Goal: Contribute content

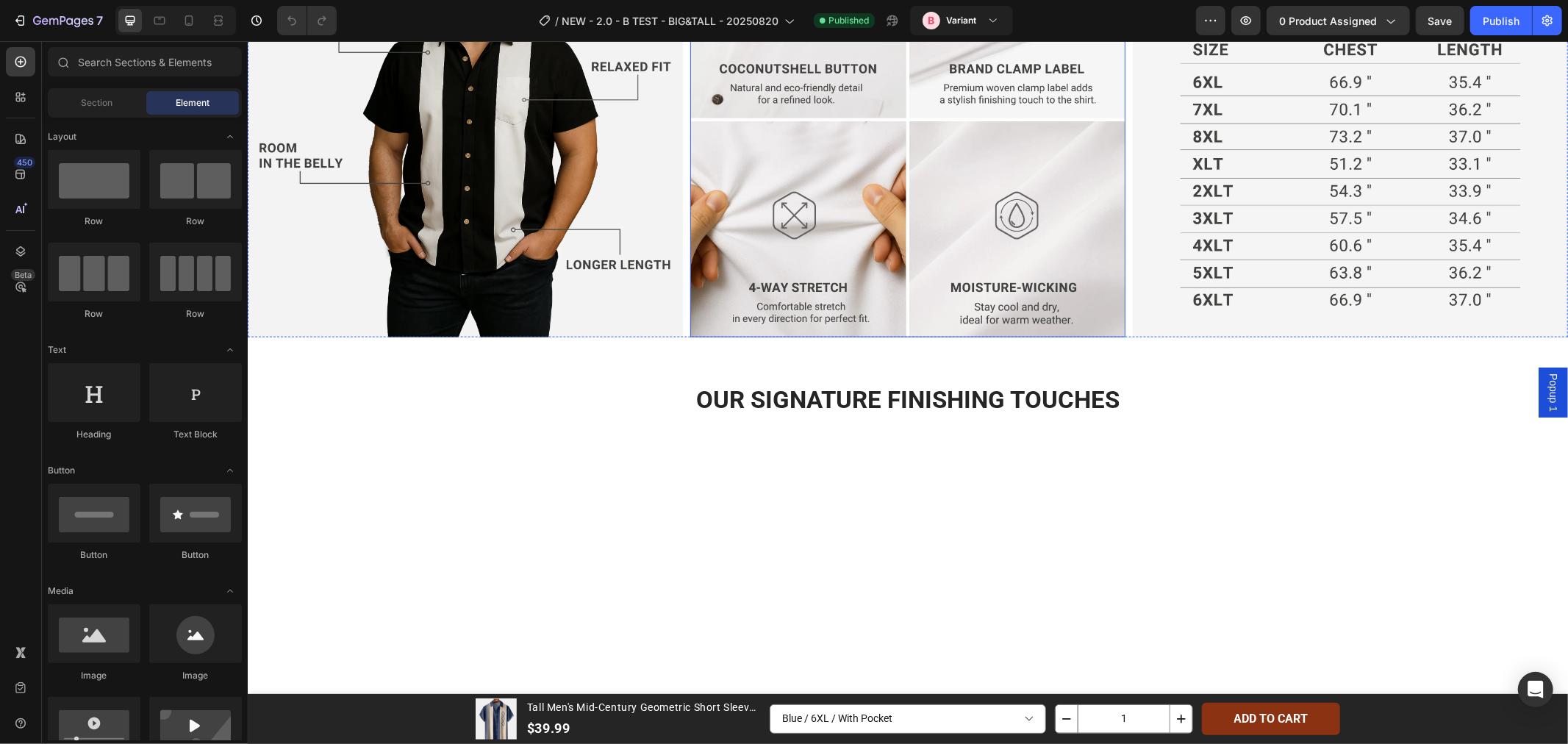
scroll to position [1388, 0]
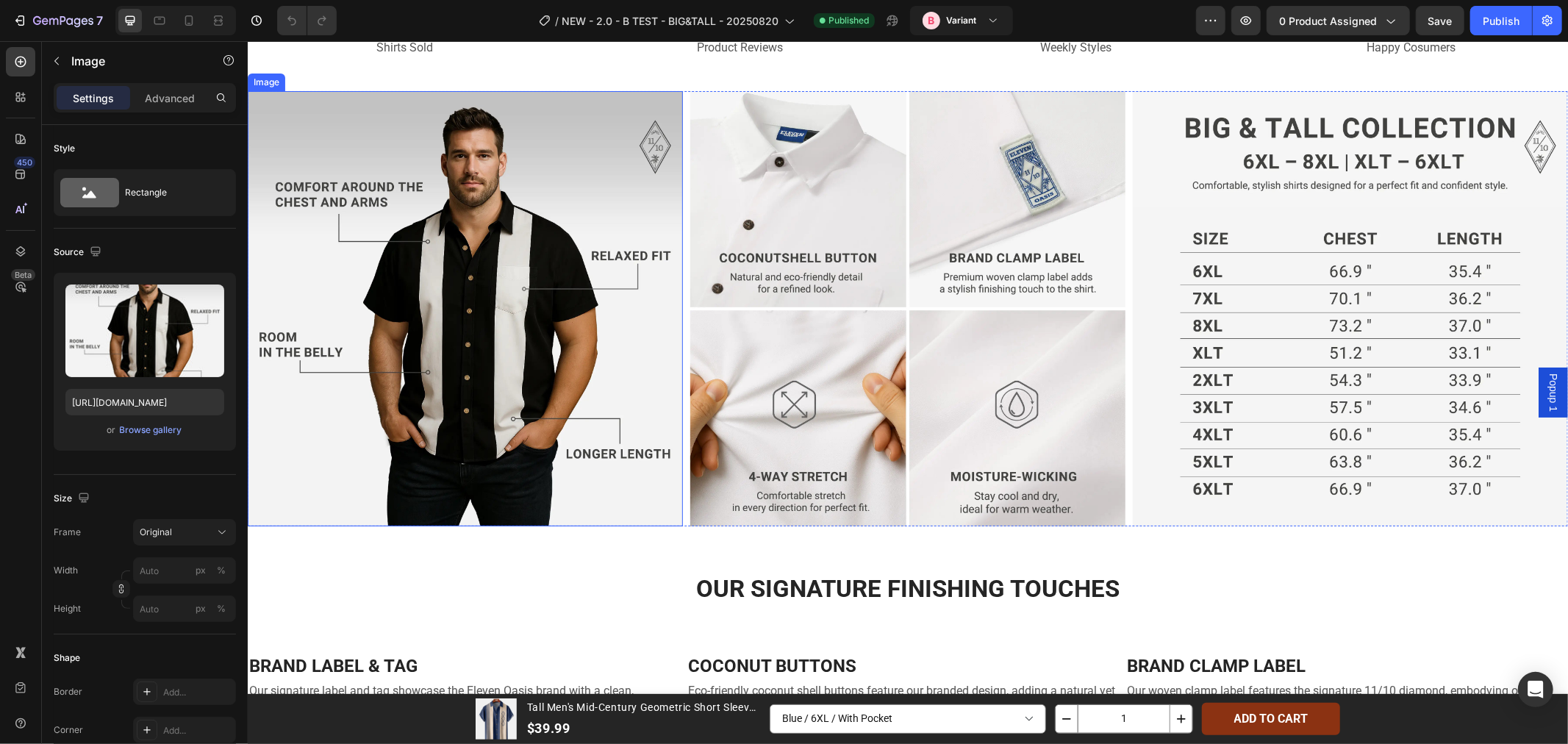
click at [618, 377] on img at bounding box center [464, 308] width 435 height 435
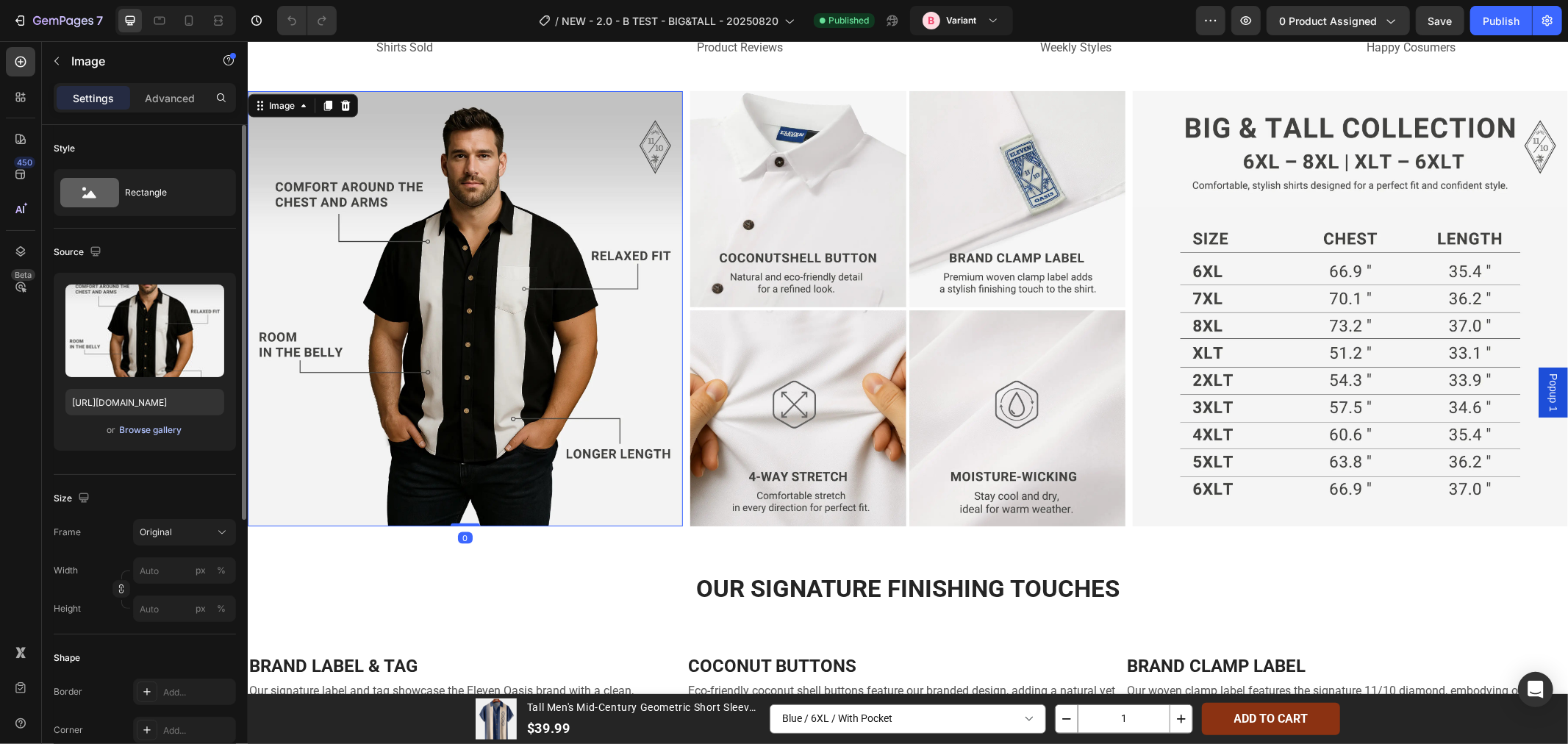
click at [141, 429] on div "Browse gallery" at bounding box center [151, 430] width 63 height 13
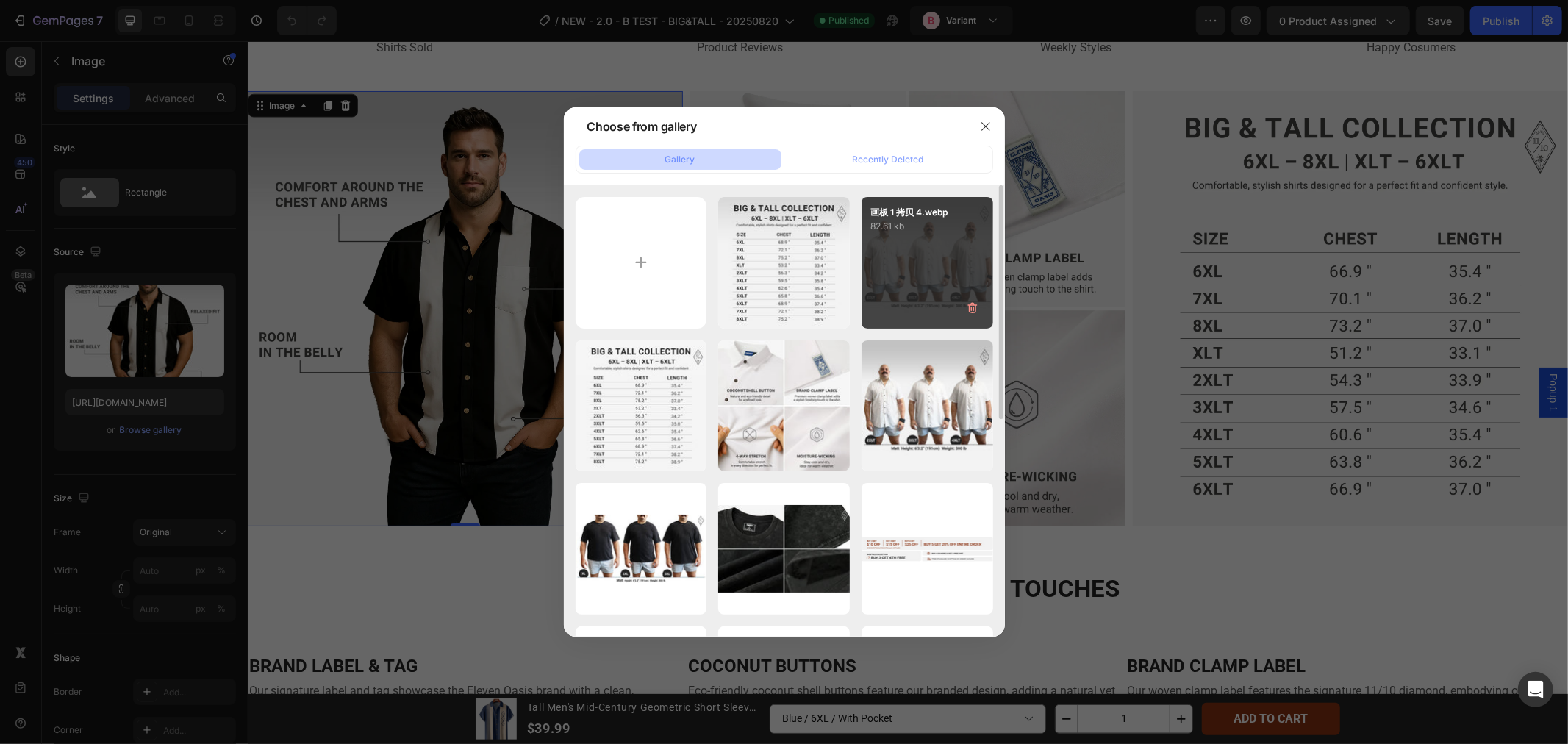
click at [909, 266] on div "画板 1 拷贝 4.webp 82.61 kb" at bounding box center [927, 262] width 132 height 132
type input "[URL][DOMAIN_NAME]"
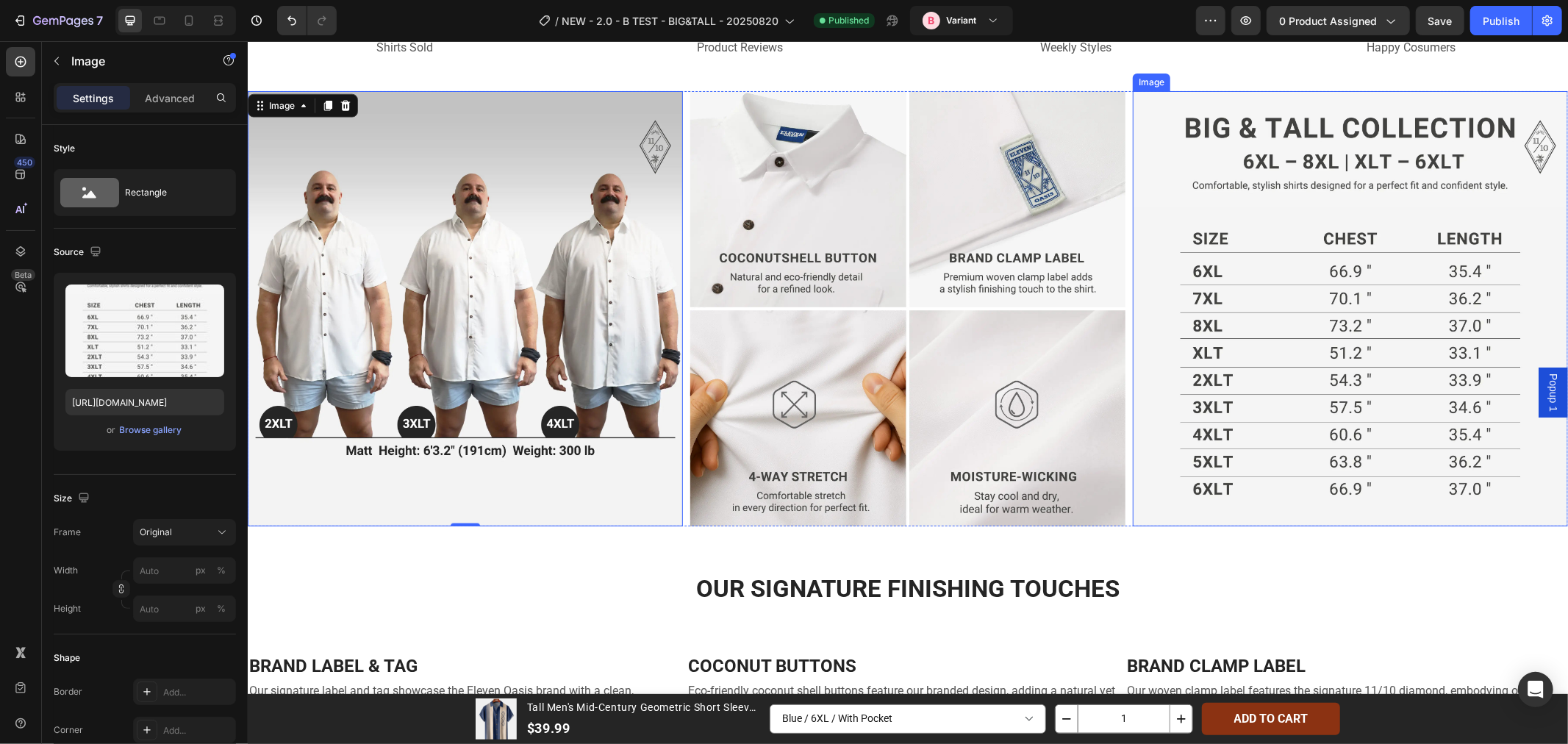
click at [1244, 378] on img at bounding box center [1350, 308] width 435 height 435
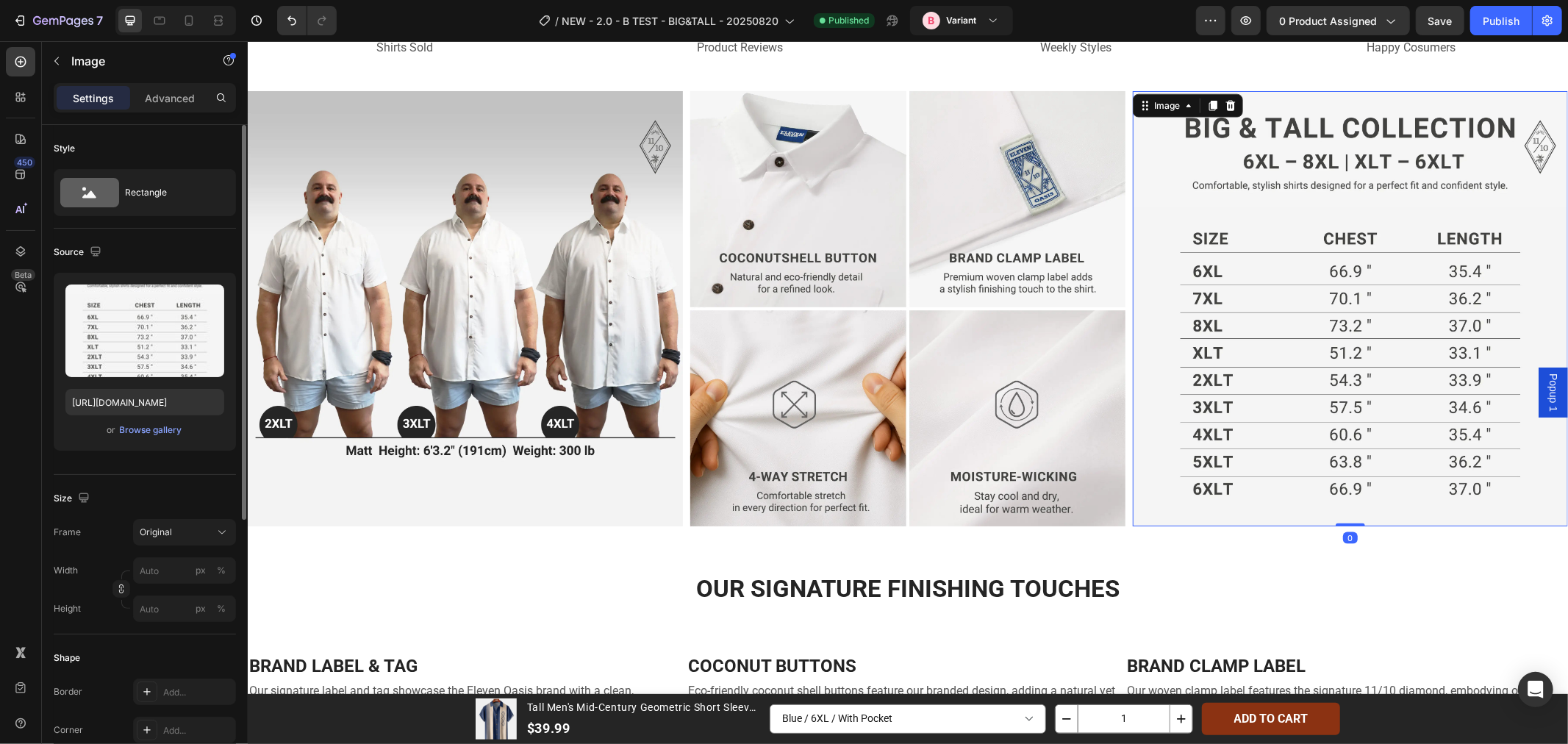
click at [169, 438] on div "Upload Image [URL][DOMAIN_NAME] or Browse gallery" at bounding box center [145, 362] width 182 height 178
click at [164, 431] on div "Browse gallery" at bounding box center [151, 430] width 63 height 13
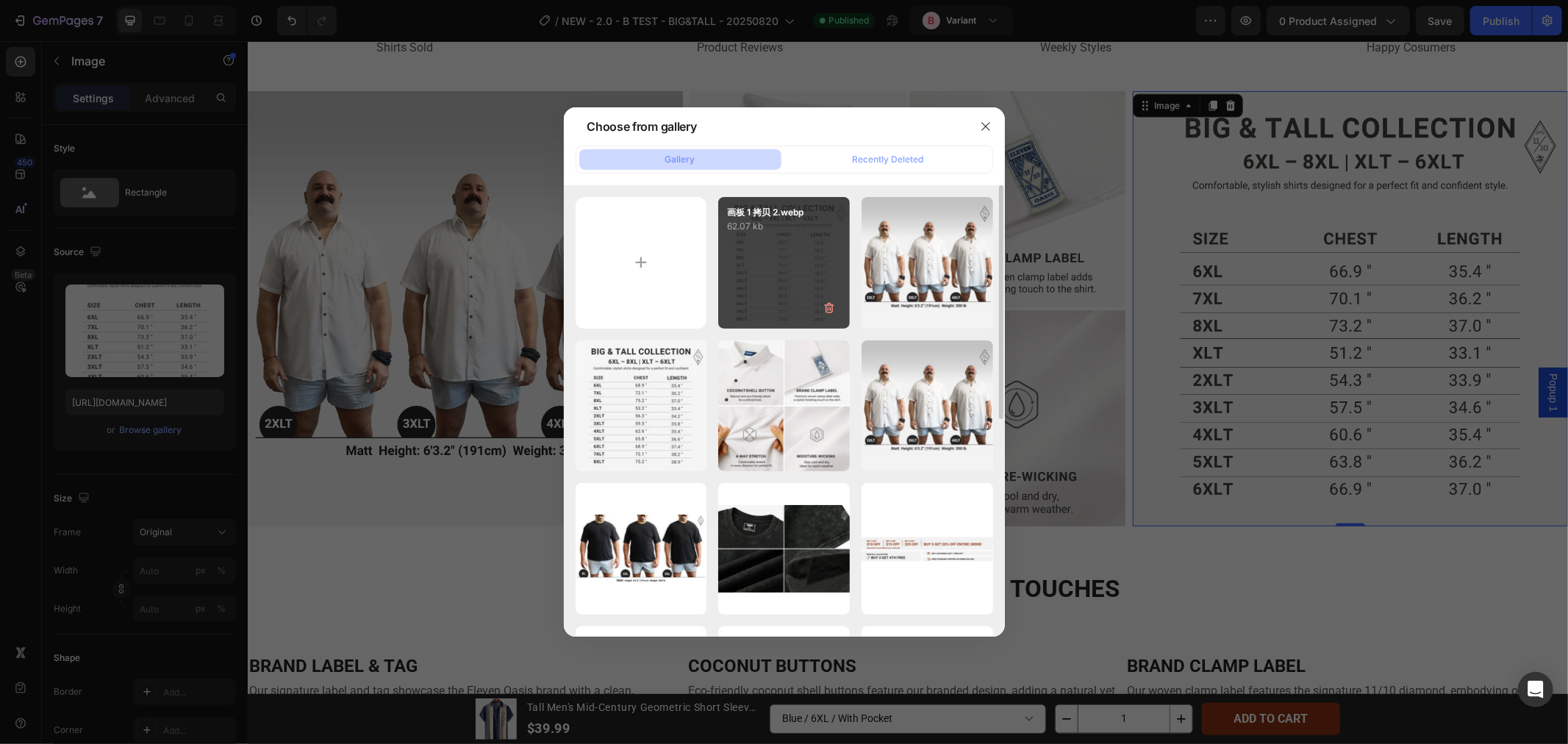
click at [814, 253] on div "画板 1 拷贝 2.webp 62.07 kb" at bounding box center [784, 262] width 132 height 132
type input "[URL][DOMAIN_NAME]"
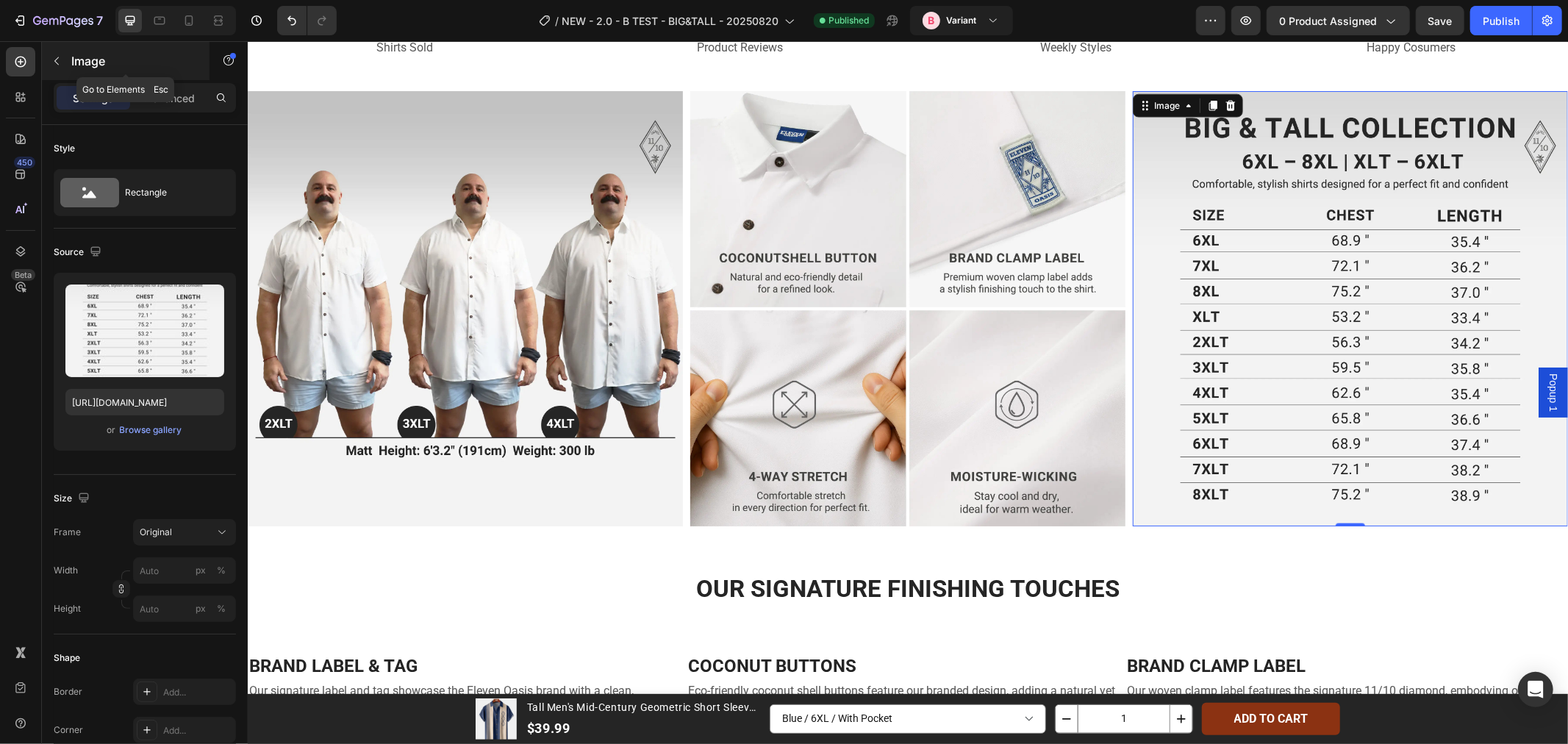
click at [60, 69] on button "button" at bounding box center [56, 61] width 23 height 23
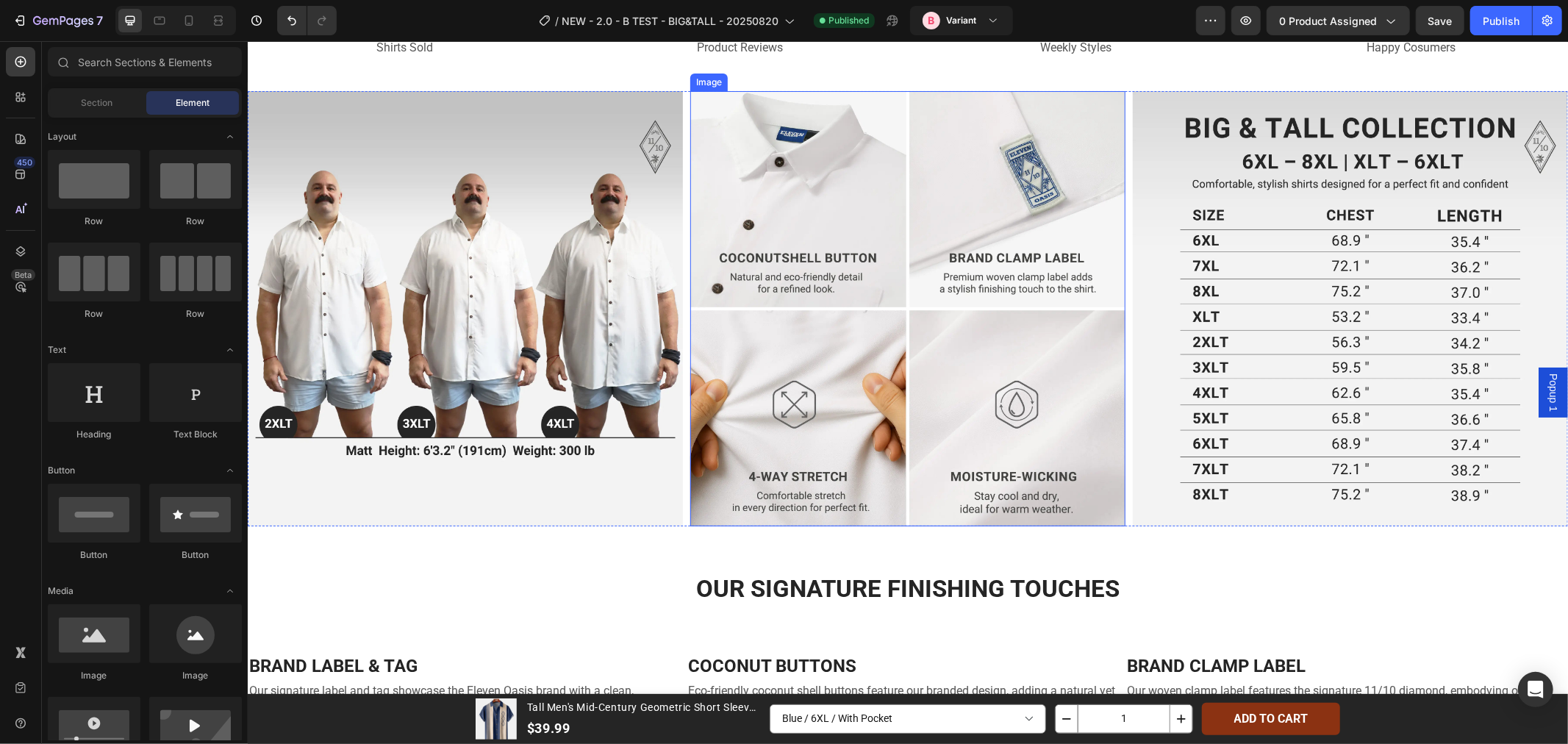
click at [971, 252] on img at bounding box center [907, 308] width 435 height 435
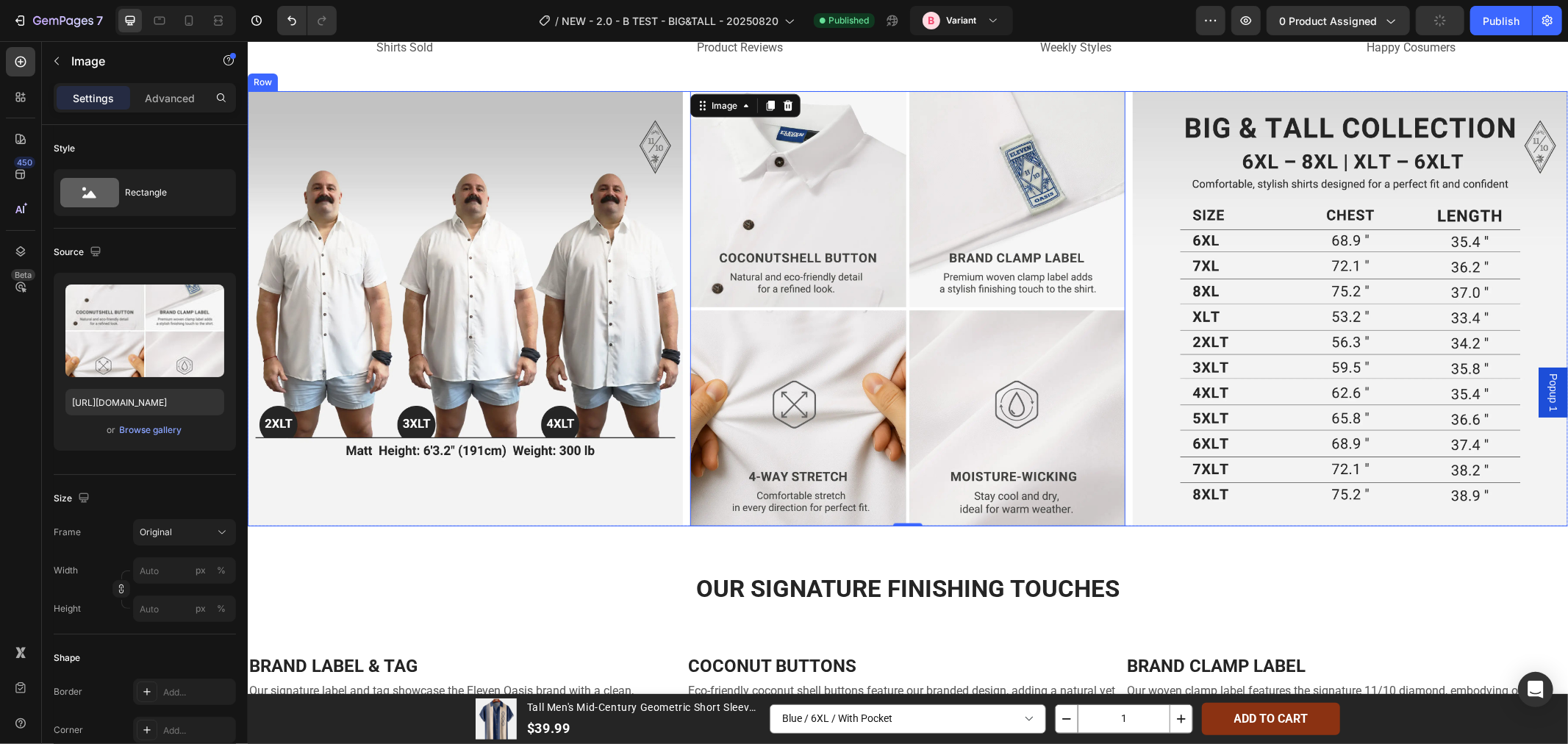
click at [681, 516] on div "Image Image 0 Image Row" at bounding box center [906, 308] width 1320 height 435
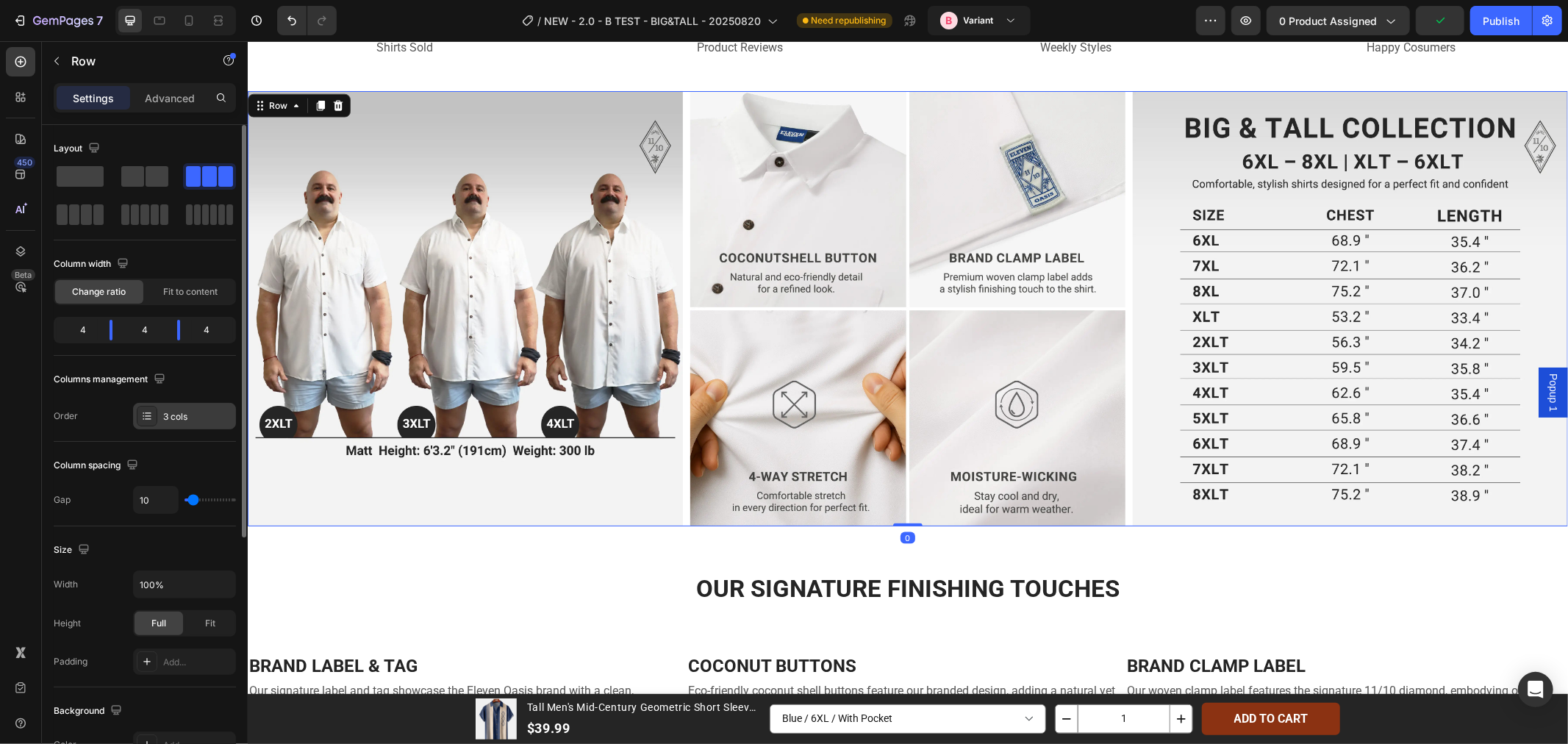
click at [182, 418] on div "3 cols" at bounding box center [197, 417] width 69 height 13
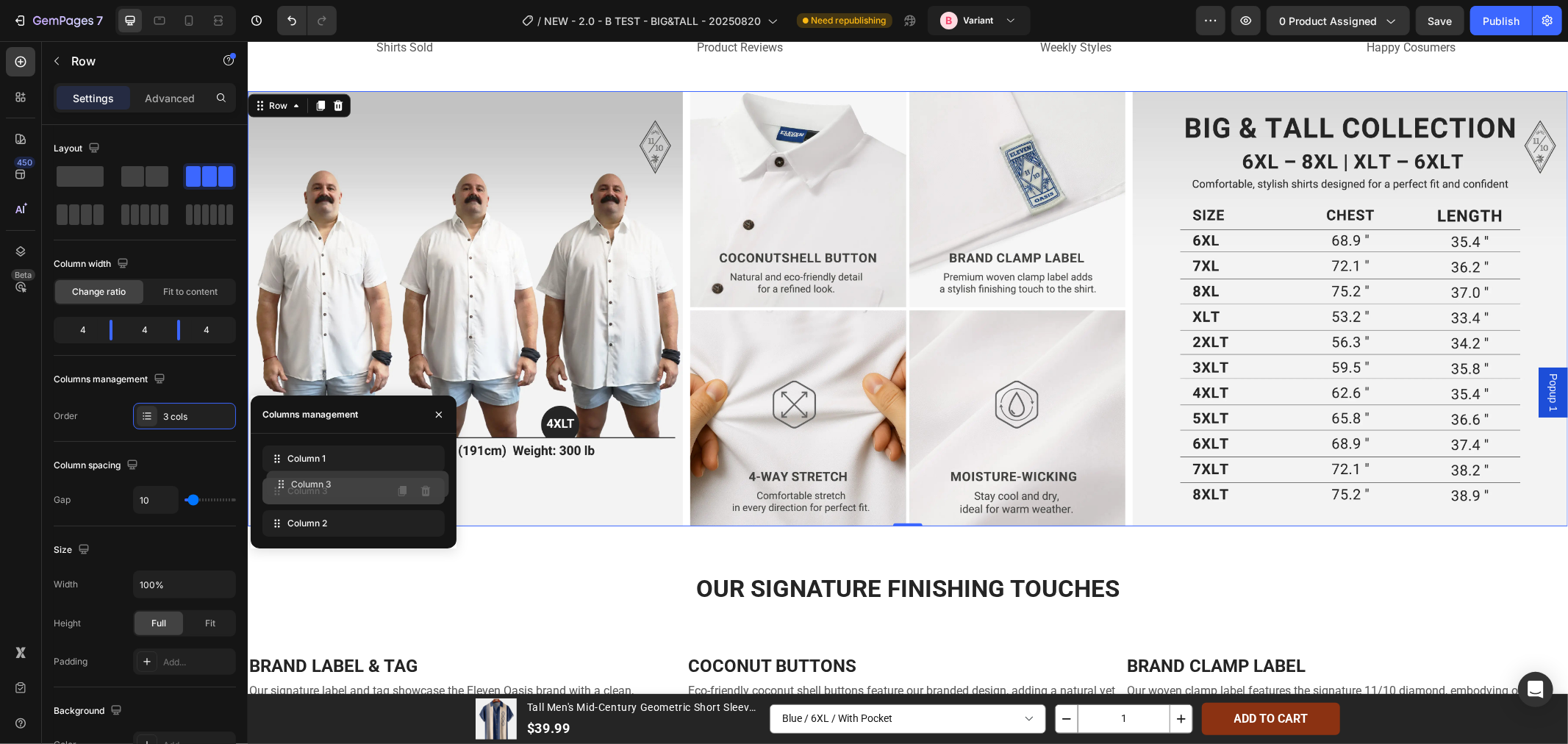
drag, startPoint x: 309, startPoint y: 518, endPoint x: 313, endPoint y: 479, distance: 39.2
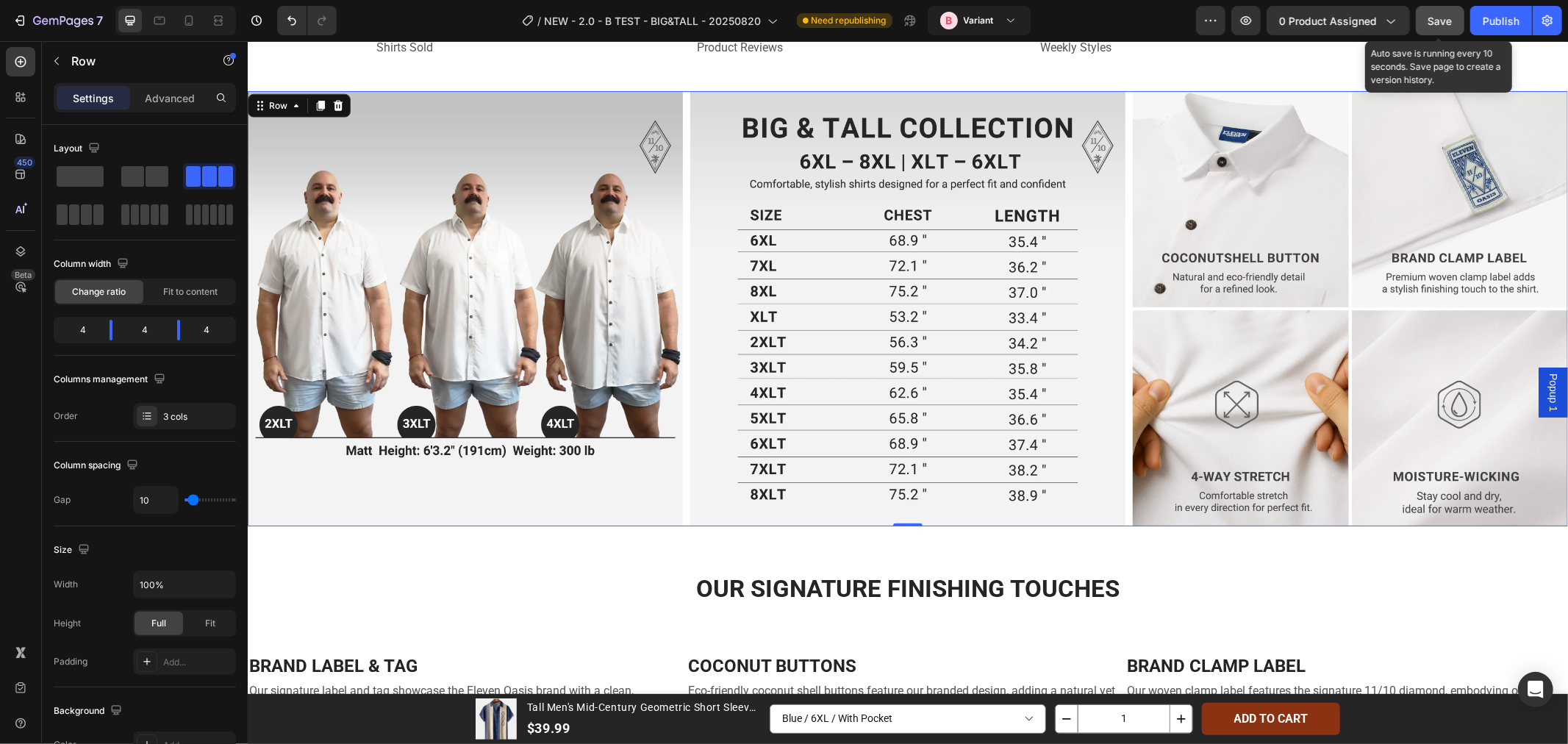
click at [1433, 26] on div "Save" at bounding box center [1440, 21] width 24 height 16
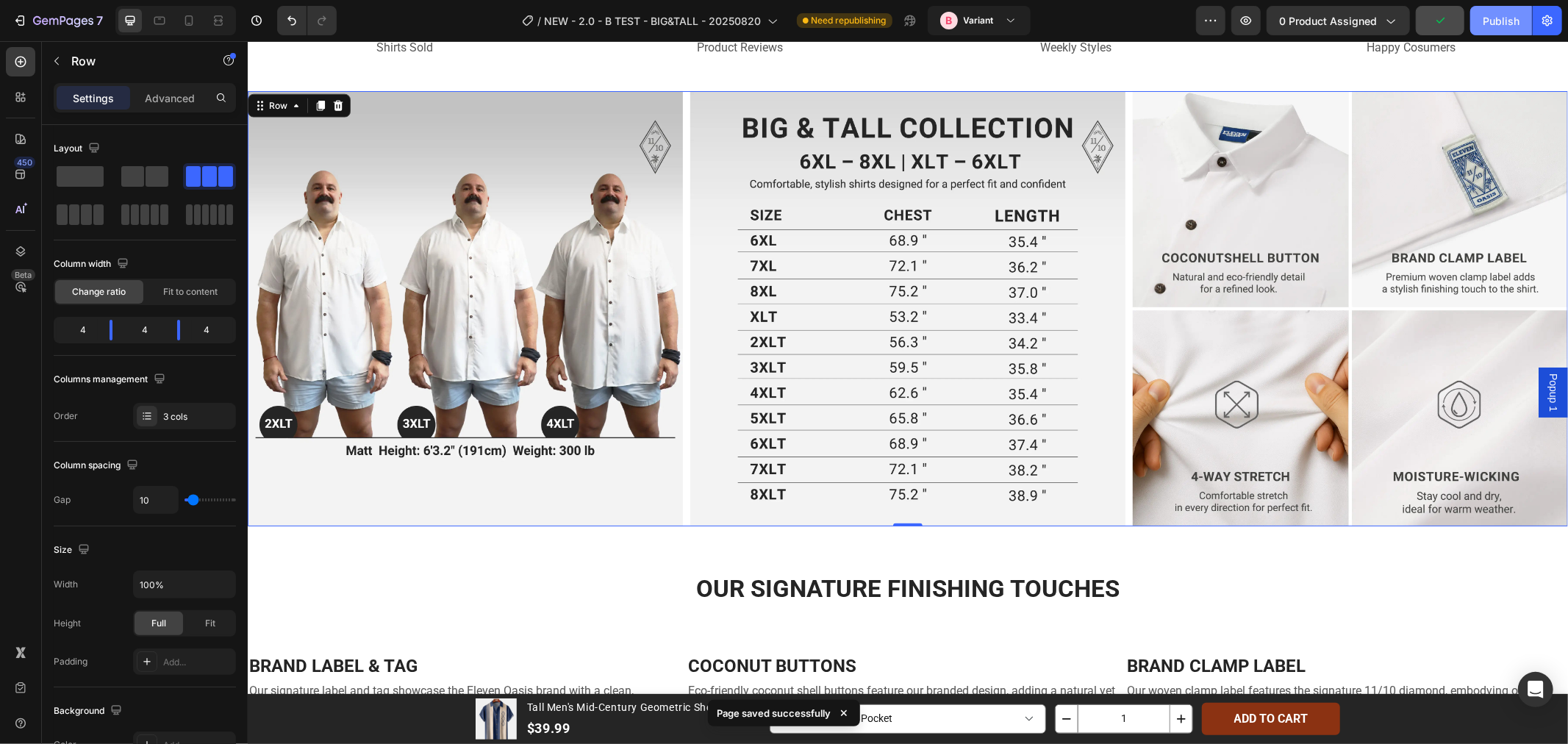
click at [1495, 20] on div "Publish" at bounding box center [1501, 21] width 36 height 16
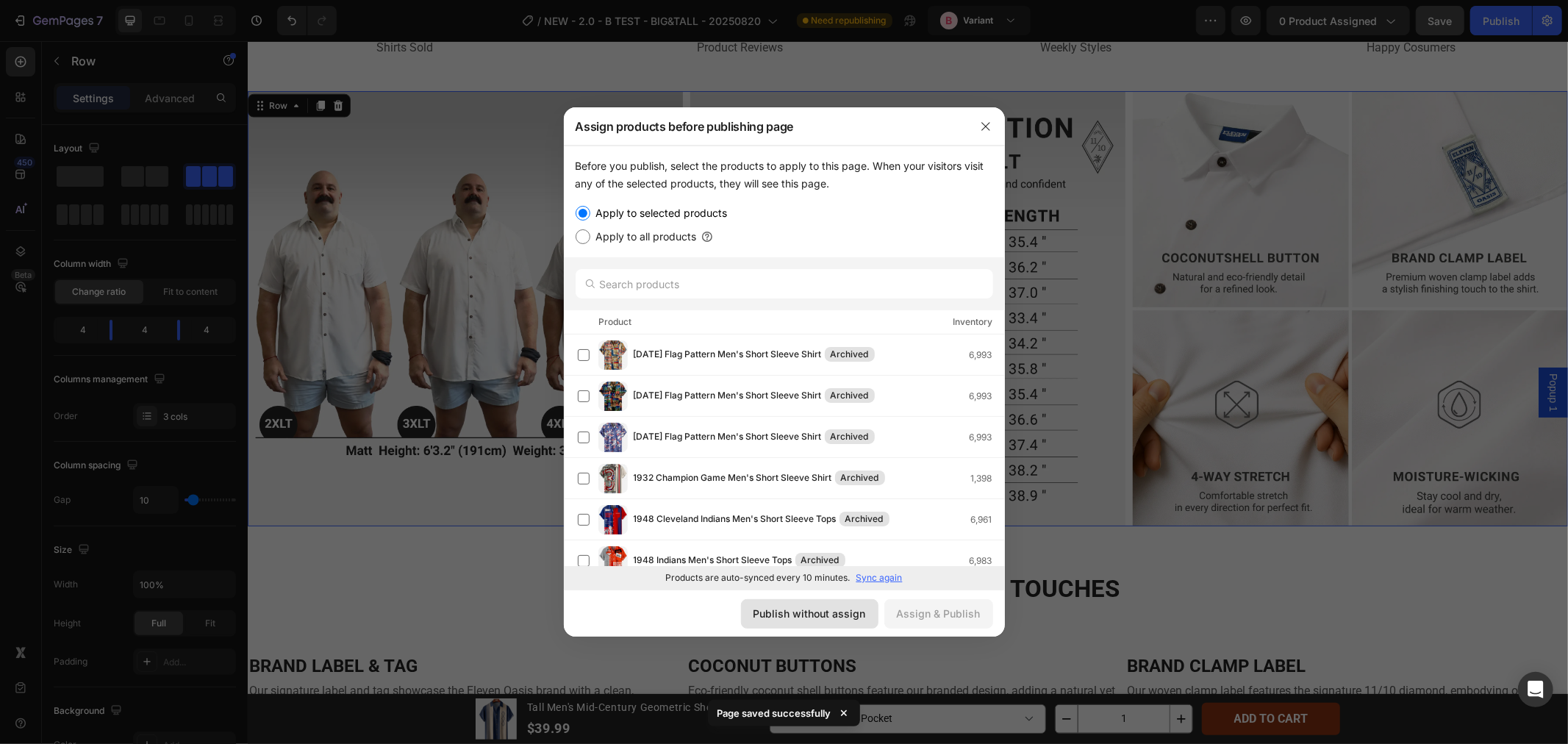
click at [842, 611] on div "Publish without assign" at bounding box center [809, 613] width 113 height 16
